Goal: Task Accomplishment & Management: Complete application form

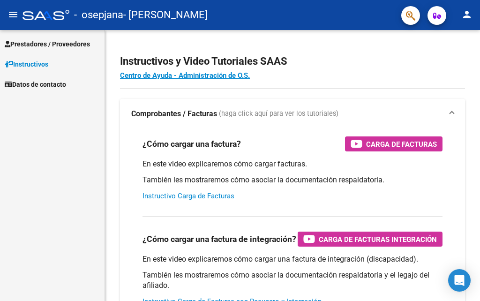
click at [14, 11] on mat-icon "menu" at bounding box center [12, 14] width 11 height 11
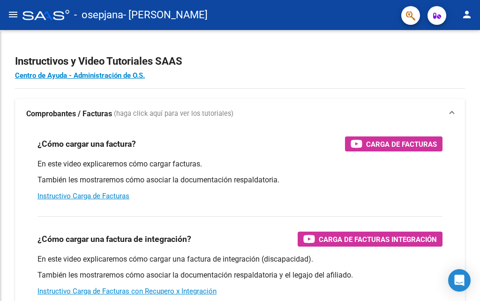
click at [14, 11] on mat-icon "menu" at bounding box center [12, 14] width 11 height 11
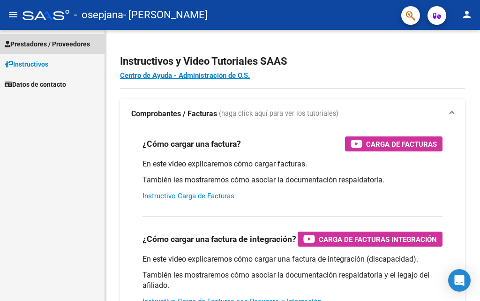
click at [40, 45] on span "Prestadores / Proveedores" at bounding box center [47, 44] width 85 height 10
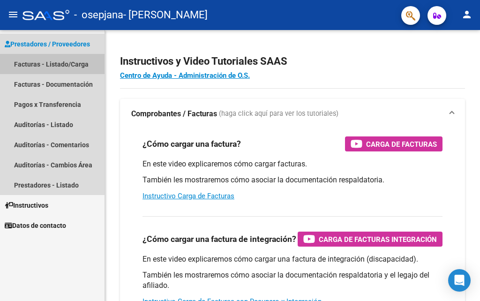
click at [53, 67] on link "Facturas - Listado/Carga" at bounding box center [52, 64] width 105 height 20
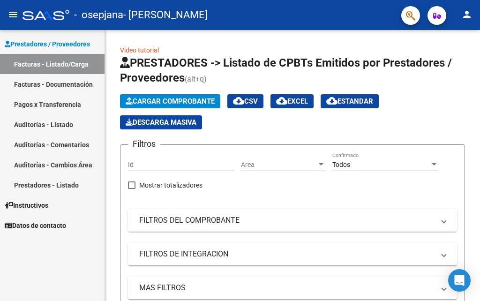
click at [43, 89] on link "Facturas - Documentación" at bounding box center [52, 84] width 105 height 20
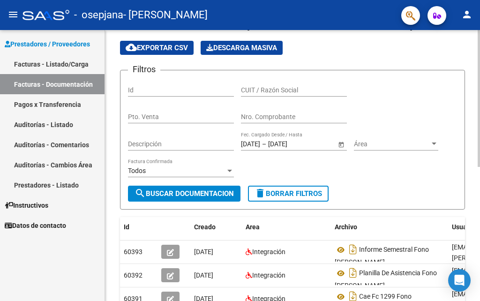
scroll to position [47, 0]
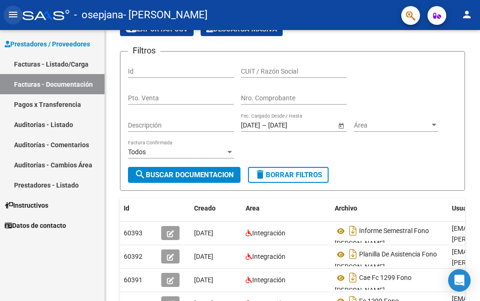
click at [16, 15] on mat-icon "menu" at bounding box center [12, 14] width 11 height 11
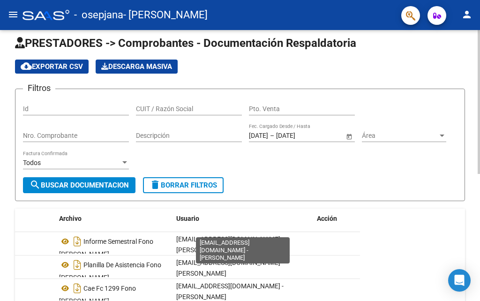
scroll to position [0, 0]
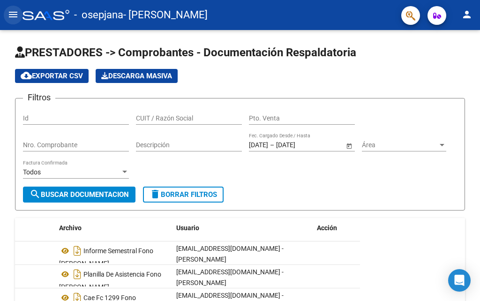
click at [15, 14] on mat-icon "menu" at bounding box center [12, 14] width 11 height 11
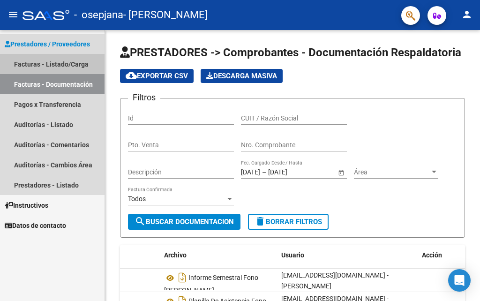
click at [37, 63] on link "Facturas - Listado/Carga" at bounding box center [52, 64] width 105 height 20
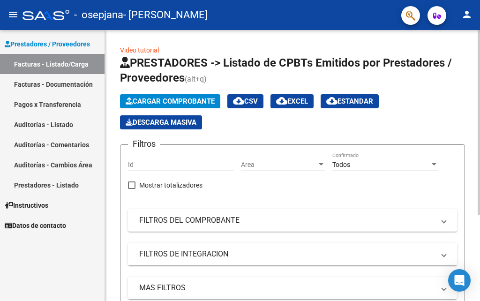
click at [16, 16] on mat-icon "menu" at bounding box center [12, 14] width 11 height 11
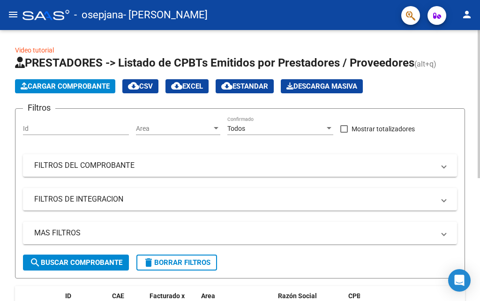
click at [90, 90] on button "Cargar Comprobante" at bounding box center [65, 86] width 100 height 14
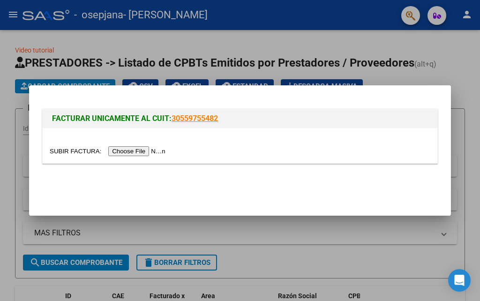
click at [138, 150] on input "file" at bounding box center [109, 151] width 119 height 10
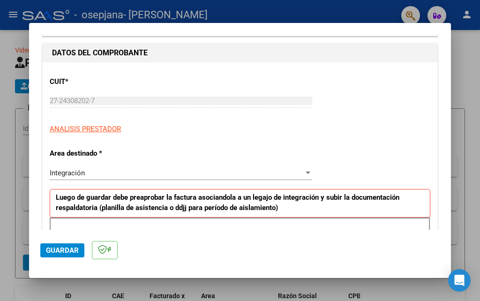
scroll to position [94, 0]
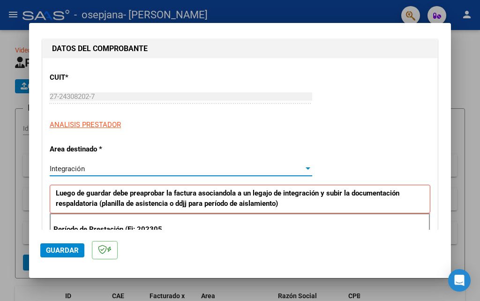
click at [107, 166] on div "Integración" at bounding box center [177, 169] width 254 height 8
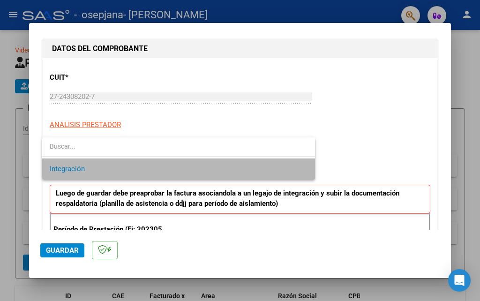
click at [96, 166] on span "Integración" at bounding box center [179, 168] width 258 height 21
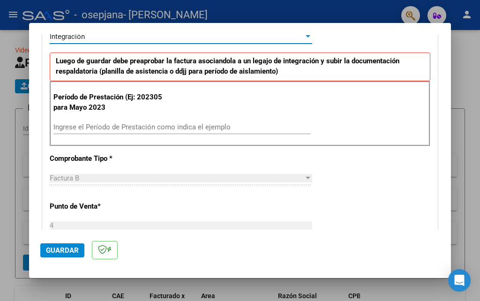
scroll to position [234, 0]
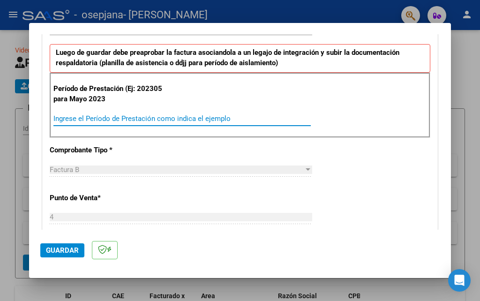
click at [130, 119] on input "Ingrese el Período de Prestación como indica el ejemplo" at bounding box center [181, 118] width 257 height 8
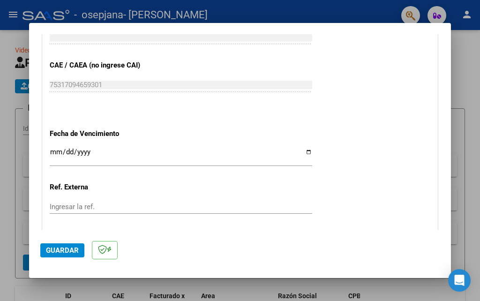
scroll to position [609, 0]
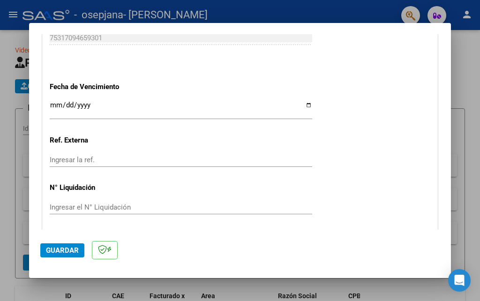
type input "202507"
click at [305, 107] on input "Ingresar la fecha" at bounding box center [181, 108] width 262 height 15
type input "[DATE]"
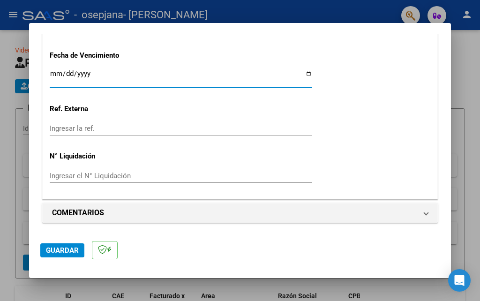
click at [69, 248] on span "Guardar" at bounding box center [62, 250] width 33 height 8
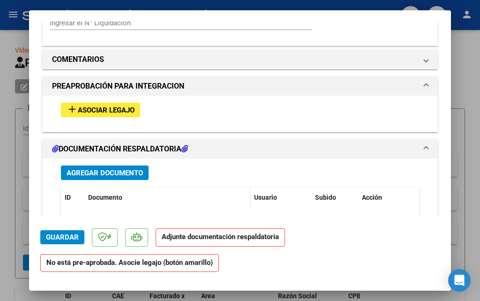
scroll to position [835, 0]
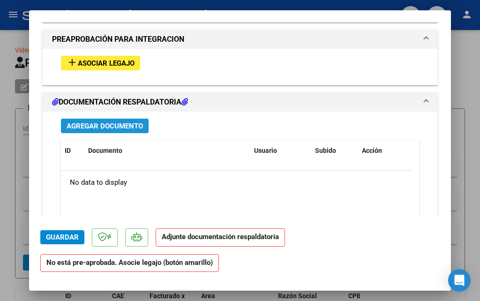
click at [109, 128] on span "Agregar Documento" at bounding box center [105, 126] width 76 height 8
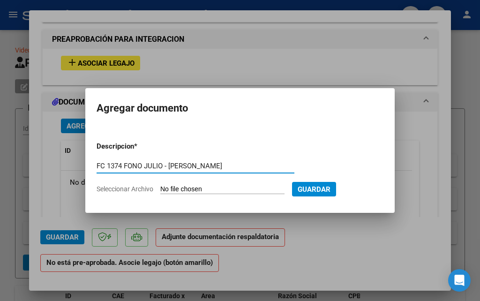
type input "FC 1374 FONO JULIO - [PERSON_NAME]"
click at [186, 189] on input "Seleccionar Archivo" at bounding box center [222, 189] width 124 height 9
type input "C:\fakepath\FC 1374 FONO JULIO - [PERSON_NAME].pdf"
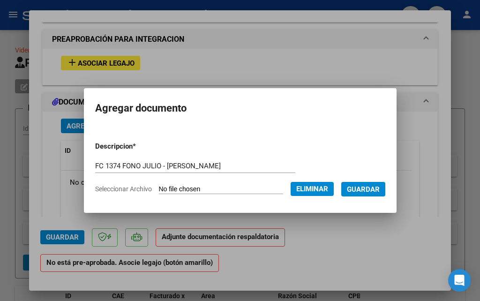
click at [369, 195] on button "Guardar" at bounding box center [363, 189] width 44 height 15
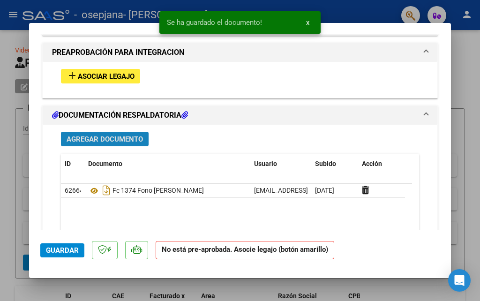
click at [124, 138] on span "Agregar Documento" at bounding box center [105, 139] width 76 height 8
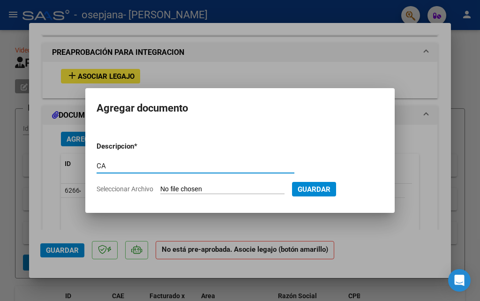
type input "C"
type input "CAE FC 1374 FONO JULIO - [PERSON_NAME]"
click at [181, 188] on input "Seleccionar Archivo" at bounding box center [222, 189] width 124 height 9
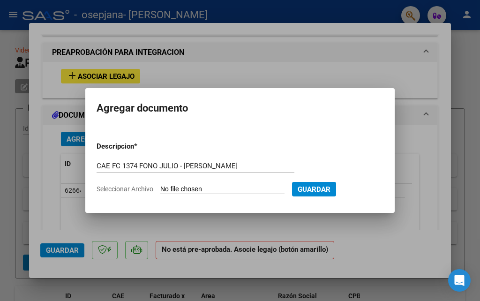
type input "C:\fakepath\CAE FC 1374 FONO JULIO - [PERSON_NAME].pdf"
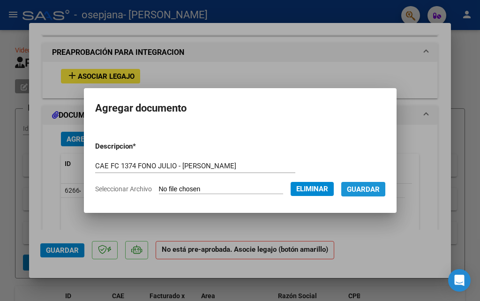
click at [380, 190] on span "Guardar" at bounding box center [363, 189] width 33 height 8
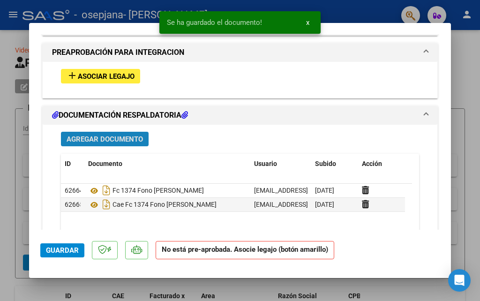
click at [105, 134] on button "Agregar Documento" at bounding box center [105, 139] width 88 height 15
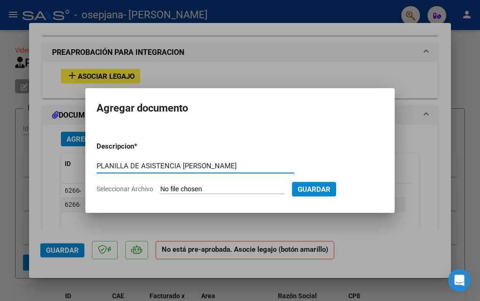
type input "PLANILLA DE ASISTENCIA [PERSON_NAME]"
click at [202, 188] on input "Seleccionar Archivo" at bounding box center [222, 189] width 124 height 9
type input "C:\fakepath\Planilla de asistencia FONO JULIO - [PERSON_NAME].pdf"
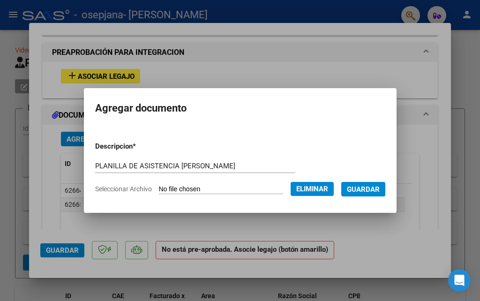
click at [374, 190] on span "Guardar" at bounding box center [363, 189] width 33 height 8
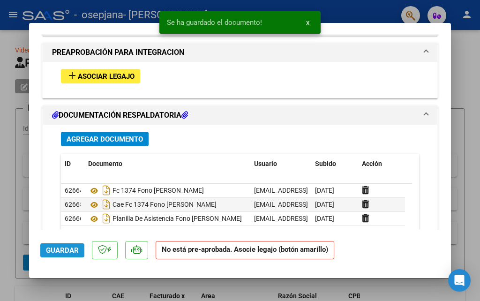
click at [64, 249] on span "Guardar" at bounding box center [62, 250] width 33 height 8
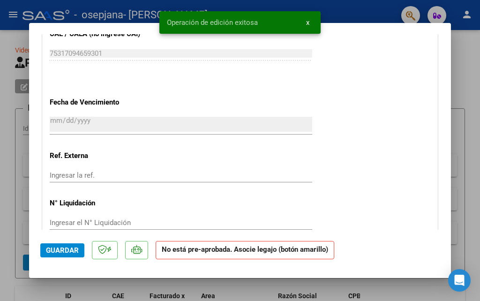
scroll to position [600, 0]
click at [306, 22] on span "x" at bounding box center [307, 22] width 3 height 8
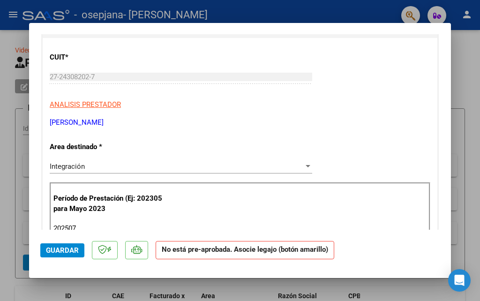
scroll to position [0, 0]
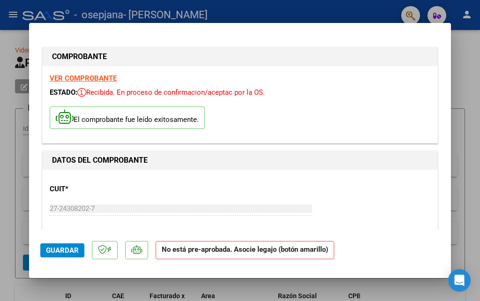
click at [78, 250] on button "Guardar" at bounding box center [62, 250] width 44 height 14
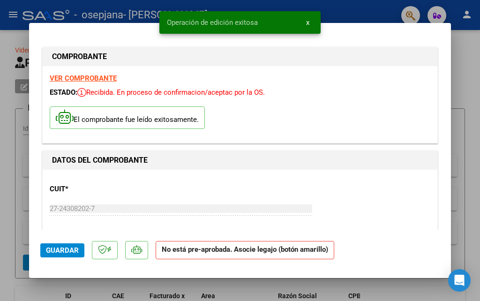
click at [471, 217] on div at bounding box center [240, 150] width 480 height 301
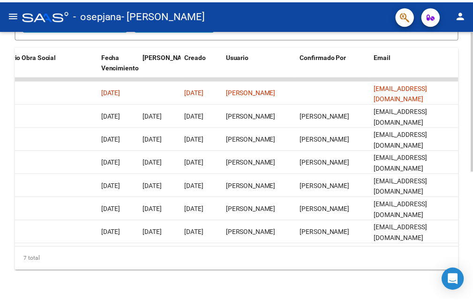
scroll to position [0, 1526]
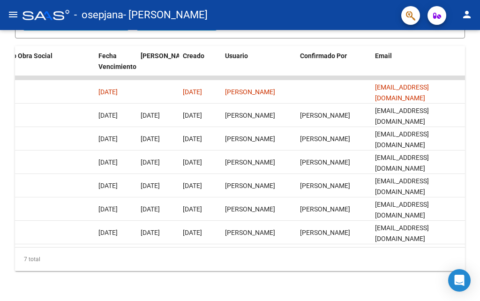
click at [473, 19] on button "person" at bounding box center [466, 15] width 19 height 19
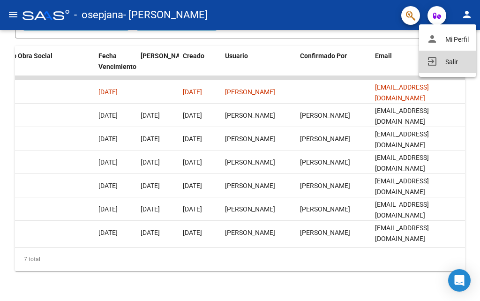
click at [437, 61] on button "exit_to_app Salir" at bounding box center [447, 62] width 57 height 22
